Goal: Information Seeking & Learning: Learn about a topic

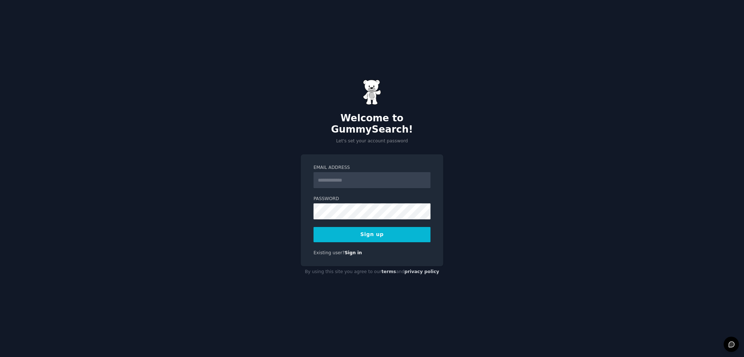
click at [335, 172] on input "Email Address" at bounding box center [372, 180] width 117 height 16
type input "**********"
click at [314, 227] on button "Sign up" at bounding box center [372, 234] width 117 height 15
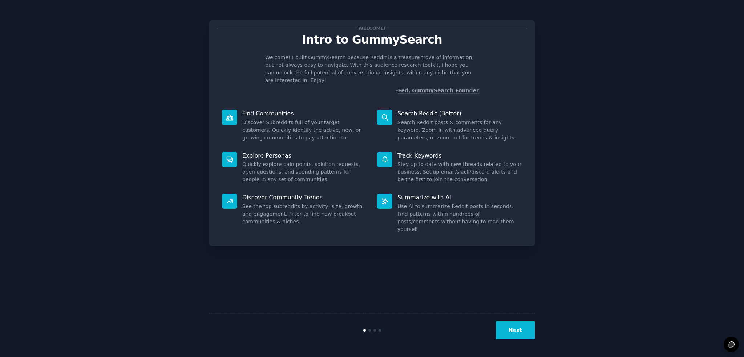
click at [512, 332] on button "Next" at bounding box center [515, 331] width 39 height 18
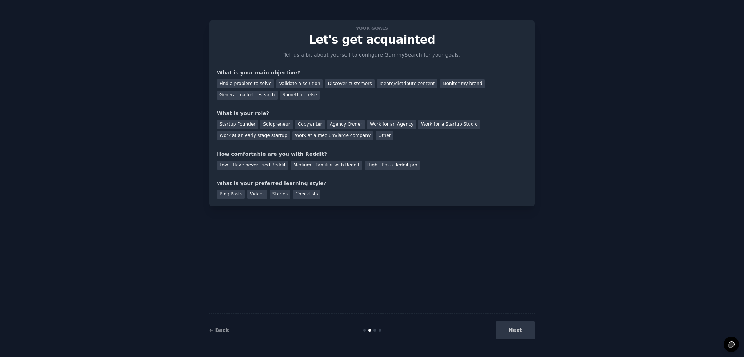
click at [466, 105] on div "Your goals Let's get acquainted Tell us a bit about yourself to configure Gummy…" at bounding box center [372, 113] width 310 height 171
click at [230, 83] on div "Find a problem to solve" at bounding box center [245, 83] width 57 height 9
click at [242, 122] on div "Startup Founder" at bounding box center [237, 124] width 41 height 9
click at [252, 167] on div "Low - Have never tried Reddit" at bounding box center [252, 165] width 71 height 9
click at [257, 195] on div "Videos" at bounding box center [257, 194] width 20 height 9
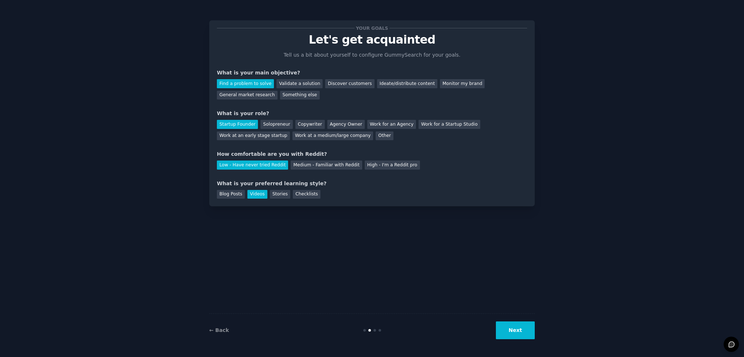
click at [518, 335] on button "Next" at bounding box center [515, 331] width 39 height 18
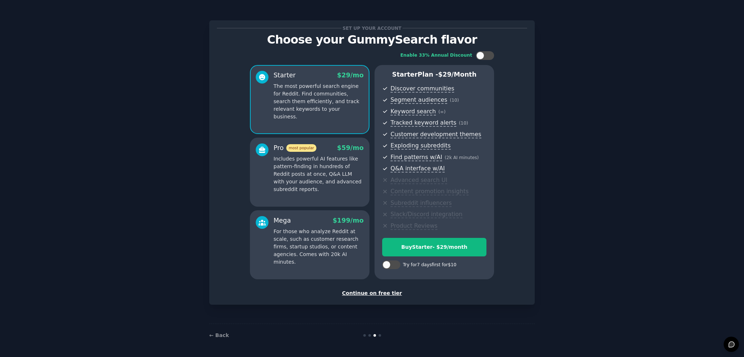
click at [374, 294] on div "Continue on free tier" at bounding box center [372, 294] width 310 height 8
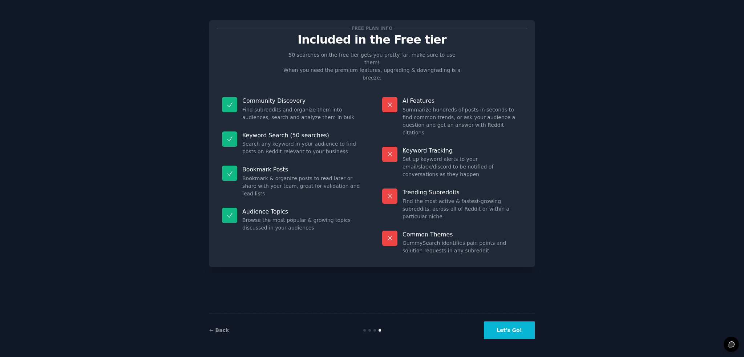
click at [509, 332] on button "Let's Go!" at bounding box center [509, 331] width 51 height 18
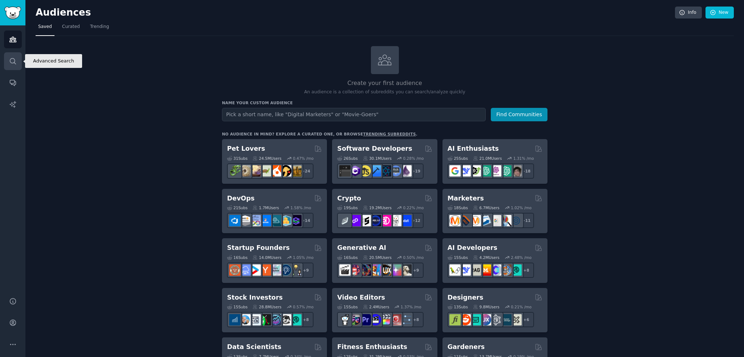
click at [7, 61] on link "Search" at bounding box center [13, 61] width 18 height 18
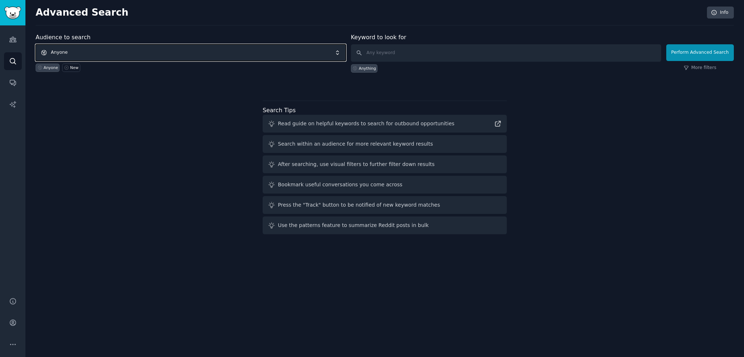
click at [113, 48] on span "Anyone" at bounding box center [191, 52] width 310 height 17
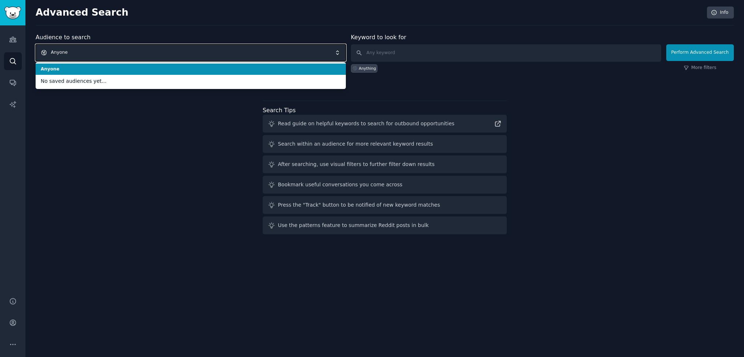
click at [112, 47] on span "Anyone" at bounding box center [191, 52] width 310 height 17
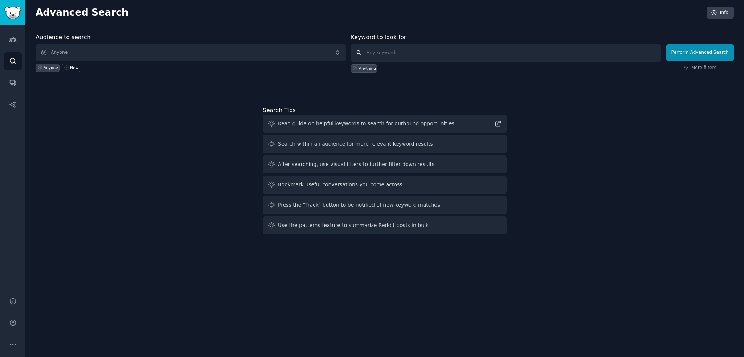
click at [388, 49] on input "text" at bounding box center [506, 52] width 310 height 17
click at [404, 57] on input "text" at bounding box center [506, 52] width 310 height 17
type input "Frust"
click at [666, 44] on button "Perform Advanced Search" at bounding box center [700, 52] width 68 height 17
click at [708, 55] on button "Perform Advanced Search" at bounding box center [700, 52] width 68 height 17
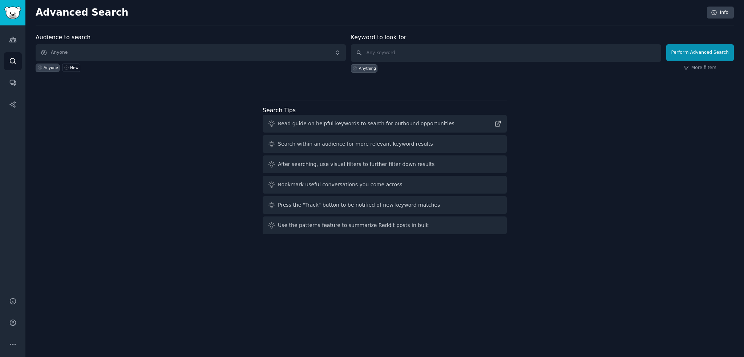
click at [39, 69] on icon at bounding box center [39, 67] width 5 height 5
click at [9, 36] on icon "Sidebar" at bounding box center [13, 40] width 8 height 8
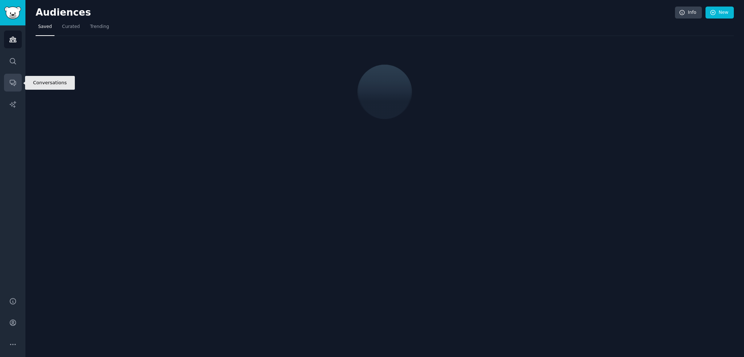
click at [9, 85] on icon "Sidebar" at bounding box center [13, 83] width 8 height 8
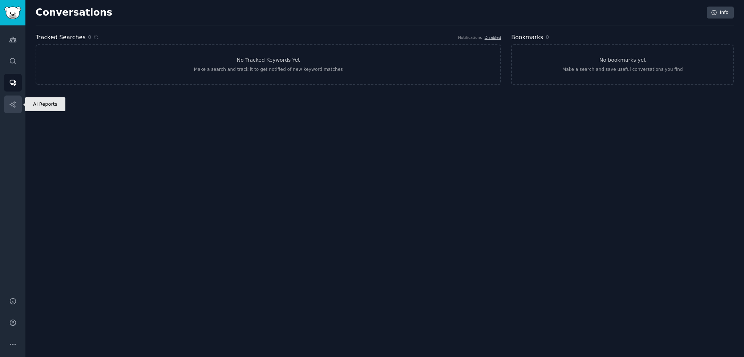
click at [9, 98] on link "AI Reports" at bounding box center [13, 105] width 18 height 18
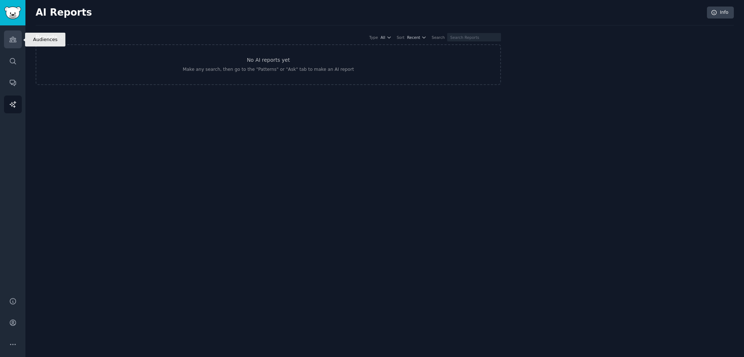
click at [14, 39] on icon "Sidebar" at bounding box center [12, 39] width 7 height 5
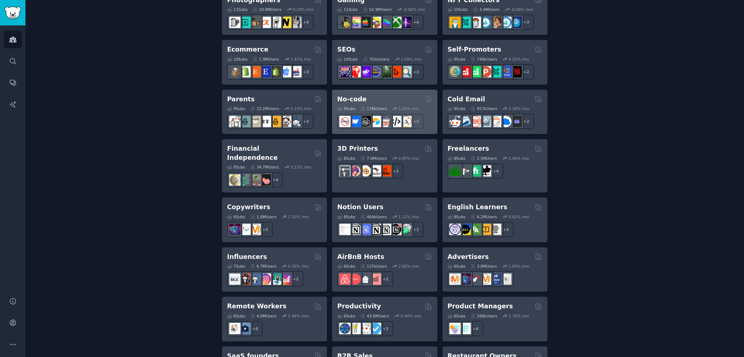
scroll to position [400, 0]
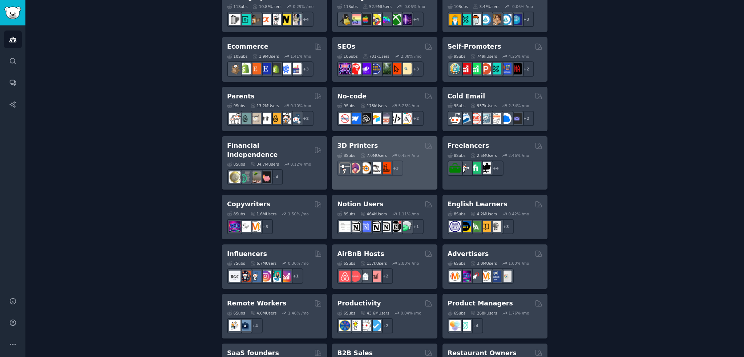
click at [389, 147] on div "3D Printers" at bounding box center [384, 145] width 95 height 9
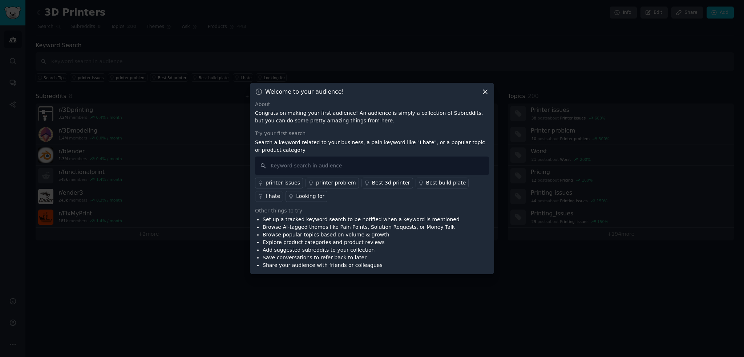
click at [487, 90] on icon at bounding box center [485, 92] width 8 height 8
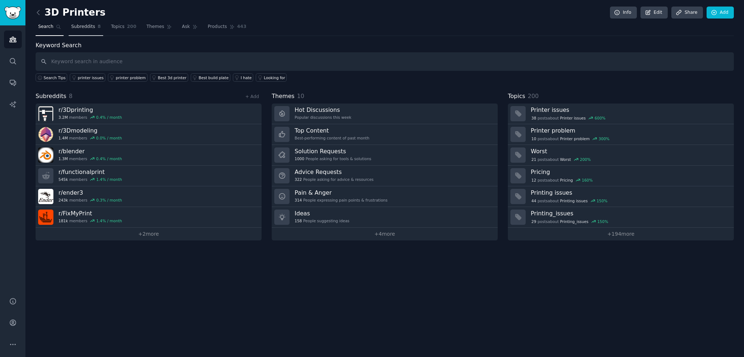
click at [81, 32] on link "Subreddits 8" at bounding box center [86, 28] width 35 height 15
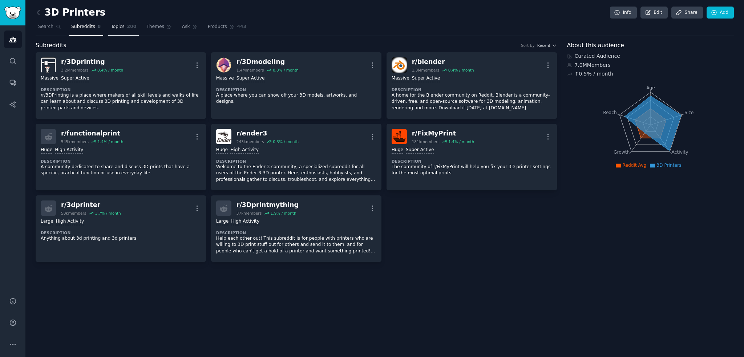
click at [116, 32] on link "Topics 200" at bounding box center [123, 28] width 31 height 15
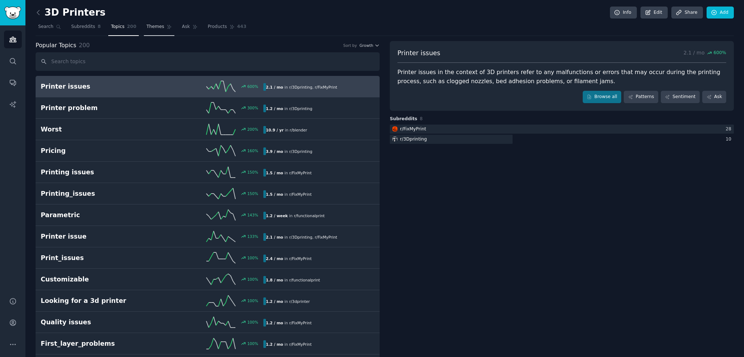
click at [150, 29] on span "Themes" at bounding box center [155, 27] width 18 height 7
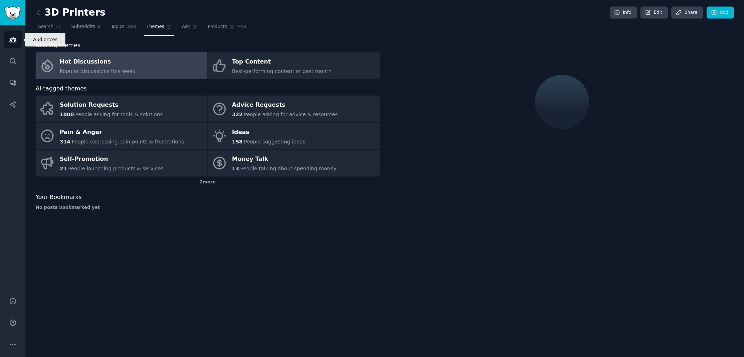
click at [10, 38] on icon "Sidebar" at bounding box center [12, 39] width 7 height 5
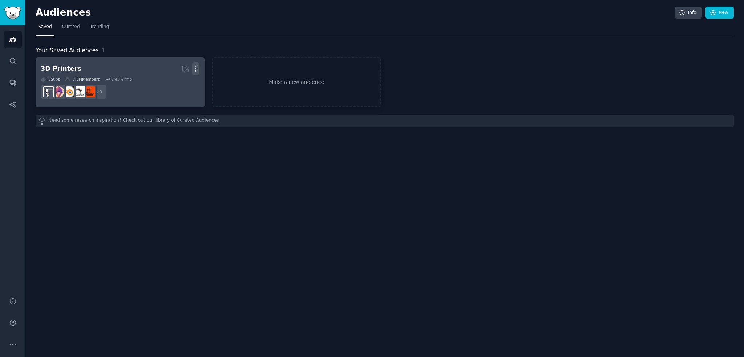
click at [197, 69] on icon "button" at bounding box center [196, 69] width 8 height 8
click at [177, 83] on p "Delete" at bounding box center [175, 84] width 17 height 8
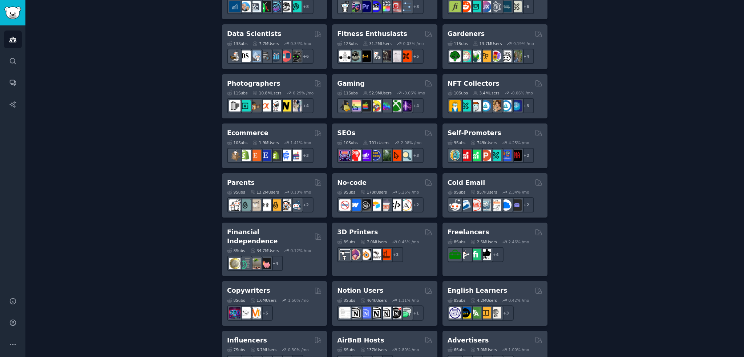
scroll to position [262, 0]
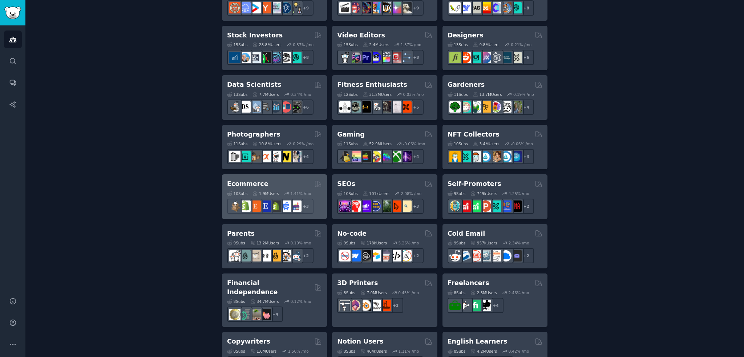
click at [288, 177] on div "Ecommerce 10 Sub s 1.9M Users 1.41 % /mo r/ecommerce_growth + 3" at bounding box center [274, 196] width 105 height 45
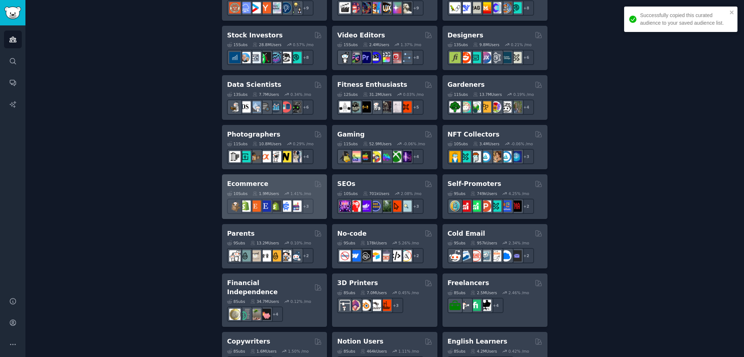
click at [282, 186] on div "Ecommerce" at bounding box center [274, 183] width 95 height 9
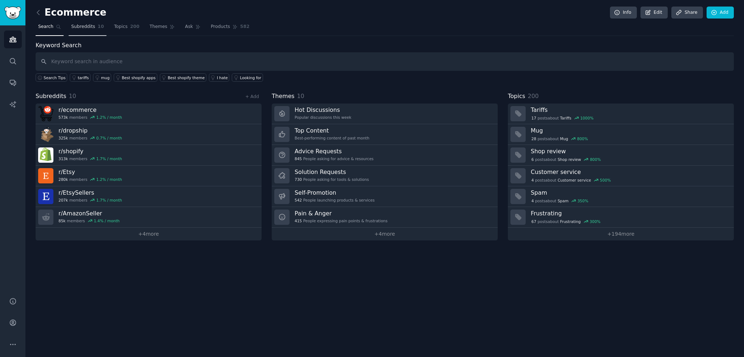
click at [75, 33] on link "Subreddits 10" at bounding box center [88, 28] width 38 height 15
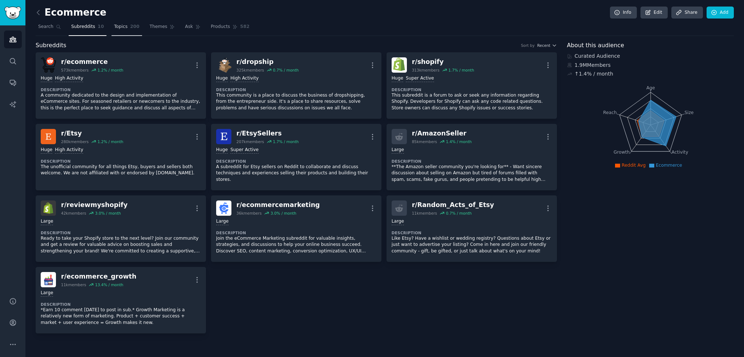
click at [134, 28] on link "Topics 200" at bounding box center [127, 28] width 31 height 15
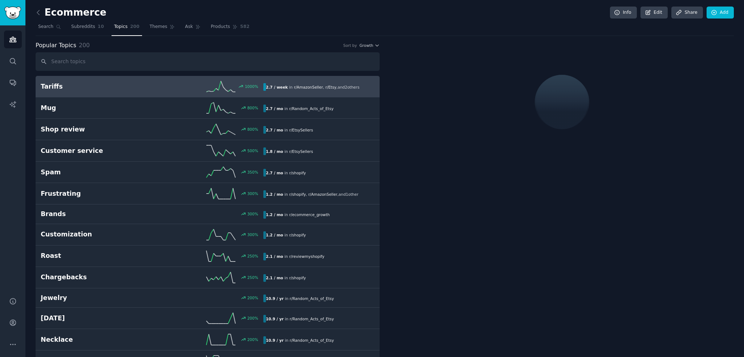
click at [125, 85] on h2 "Tariffs" at bounding box center [96, 86] width 111 height 9
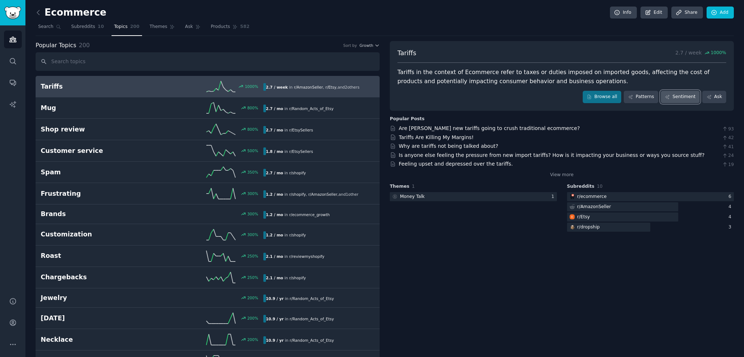
click at [696, 95] on link "Sentiment" at bounding box center [680, 97] width 39 height 12
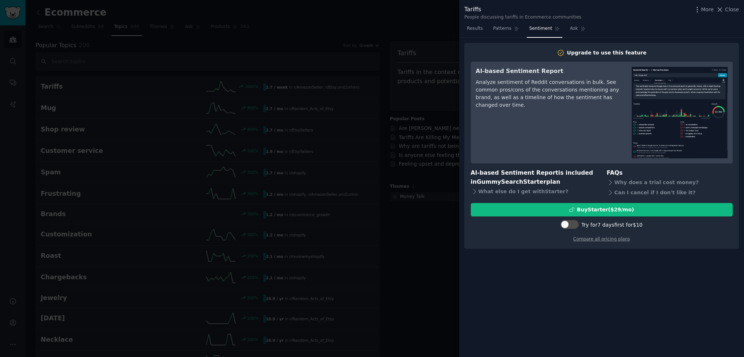
click at [448, 77] on div at bounding box center [372, 178] width 744 height 357
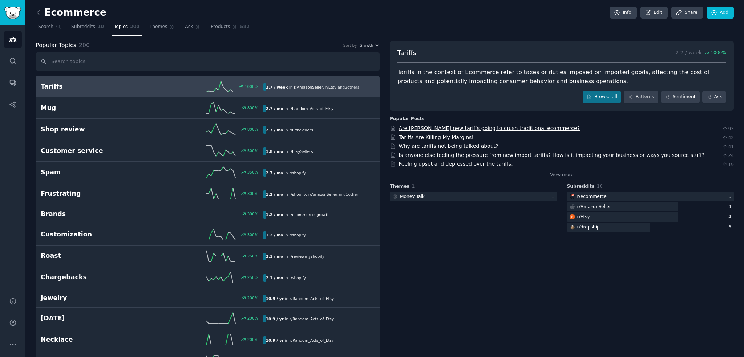
click at [417, 125] on link "Are [PERSON_NAME] new tariffs going to crush traditional ecommerce?" at bounding box center [489, 128] width 181 height 6
click at [90, 31] on link "Subreddits 10" at bounding box center [88, 28] width 38 height 15
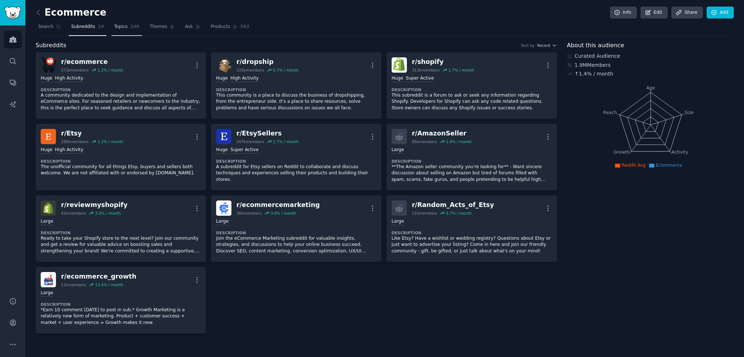
click at [114, 27] on span "Topics" at bounding box center [120, 27] width 13 height 7
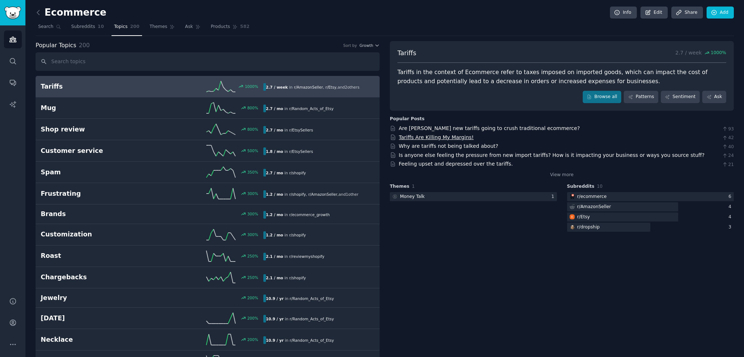
click at [430, 135] on link "Tariffs Are Killing My Margins!" at bounding box center [436, 137] width 75 height 6
click at [41, 11] on icon at bounding box center [39, 13] width 8 height 8
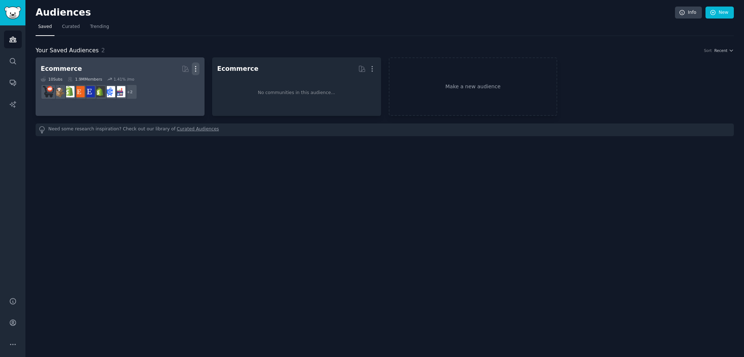
click at [194, 69] on icon "button" at bounding box center [196, 69] width 8 height 8
click at [174, 85] on p "Delete" at bounding box center [175, 84] width 17 height 8
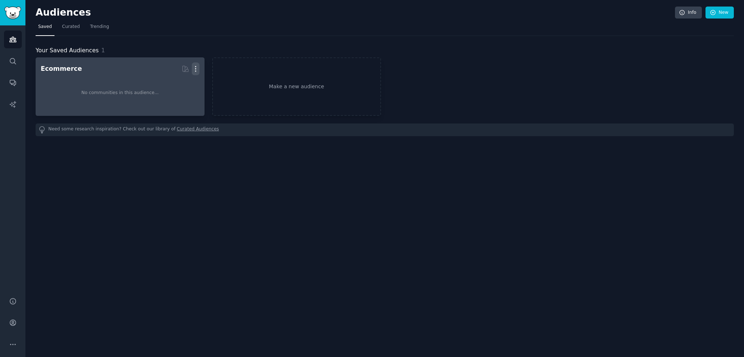
click at [196, 64] on button "More" at bounding box center [196, 68] width 8 height 13
click at [172, 84] on p "Delete" at bounding box center [175, 84] width 17 height 8
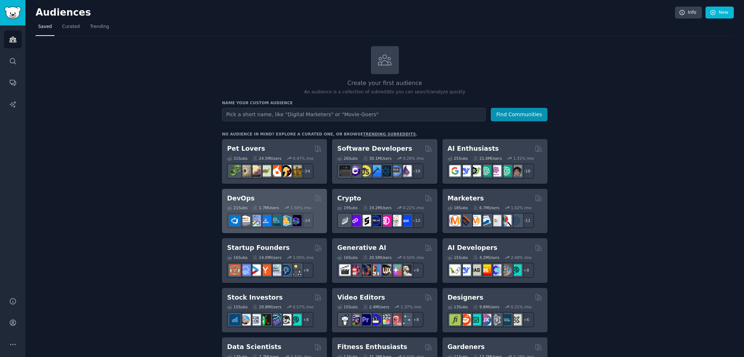
click at [291, 205] on div "1.58 % /mo" at bounding box center [301, 207] width 21 height 5
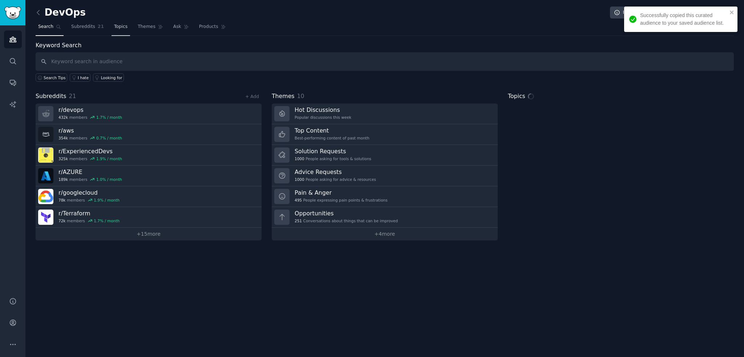
click at [112, 27] on link "Topics" at bounding box center [121, 28] width 19 height 15
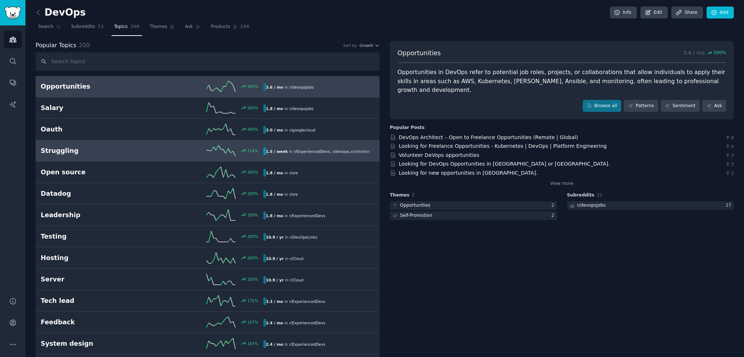
click at [164, 147] on div "214 %" at bounding box center [207, 150] width 111 height 11
